Goal: Transaction & Acquisition: Subscribe to service/newsletter

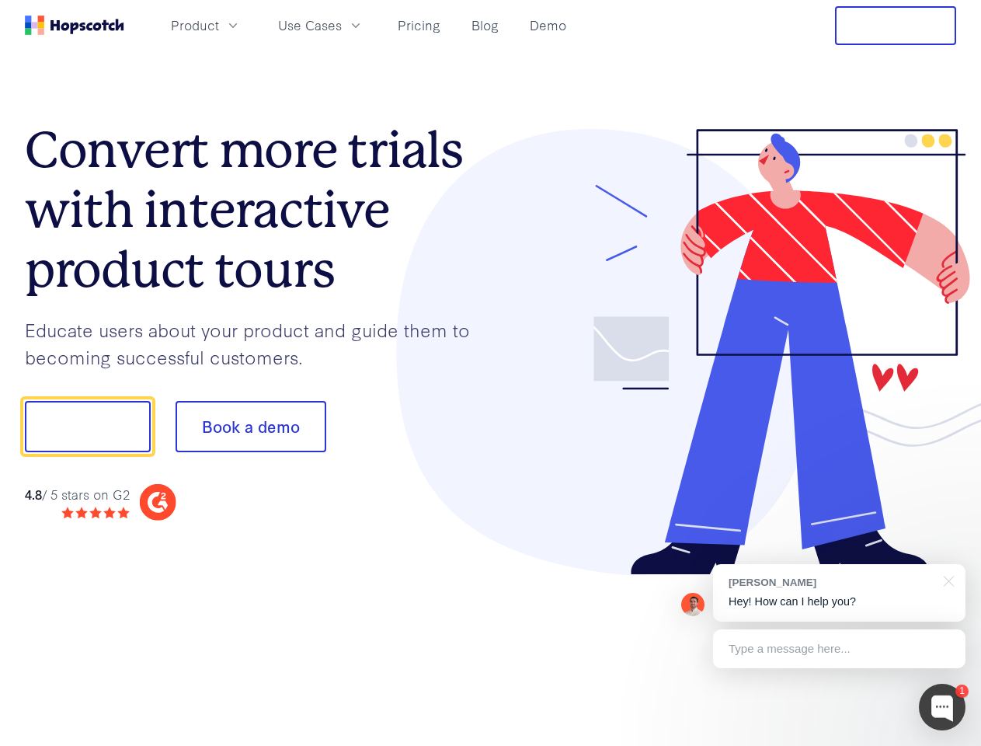
click at [491, 373] on div at bounding box center [724, 352] width 466 height 447
click at [219, 25] on span "Product" at bounding box center [195, 25] width 48 height 19
click at [342, 25] on span "Use Cases" at bounding box center [310, 25] width 64 height 19
click at [896, 26] on button "Free Trial" at bounding box center [895, 25] width 121 height 39
click at [87, 427] on button "Show me!" at bounding box center [88, 426] width 126 height 51
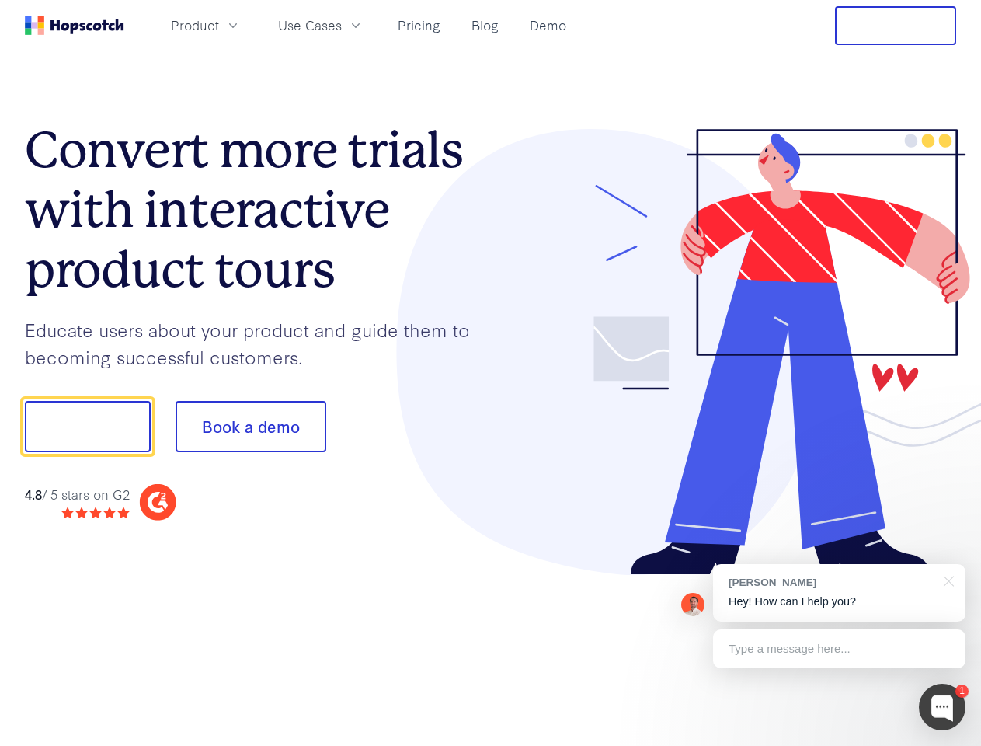
click at [250, 427] on button "Book a demo" at bounding box center [251, 426] width 151 height 51
click at [943, 707] on div at bounding box center [942, 707] width 47 height 47
click at [839, 593] on div "[PERSON_NAME] Hey! How can I help you?" at bounding box center [839, 593] width 253 height 58
click at [947, 580] on div at bounding box center [820, 425] width 291 height 518
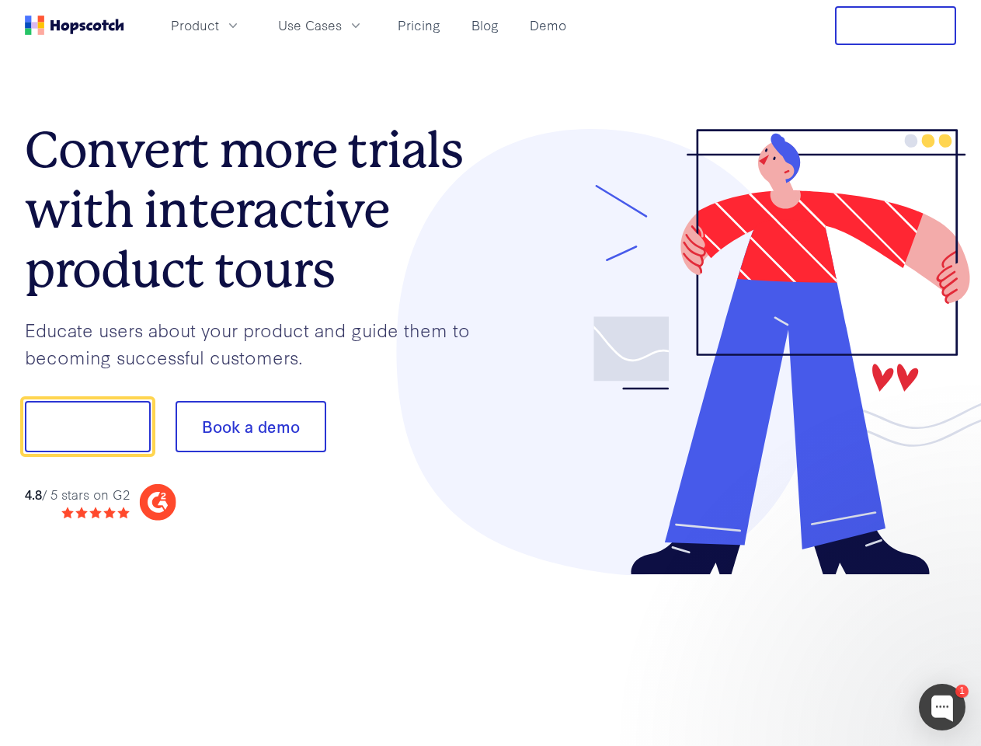
click at [839, 649] on div at bounding box center [820, 529] width 291 height 310
